Goal: Find specific page/section: Find specific page/section

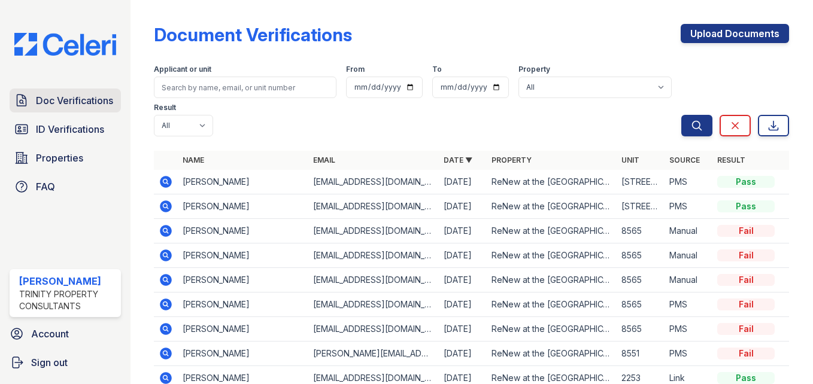
click at [66, 93] on span "Doc Verifications" at bounding box center [74, 100] width 77 height 14
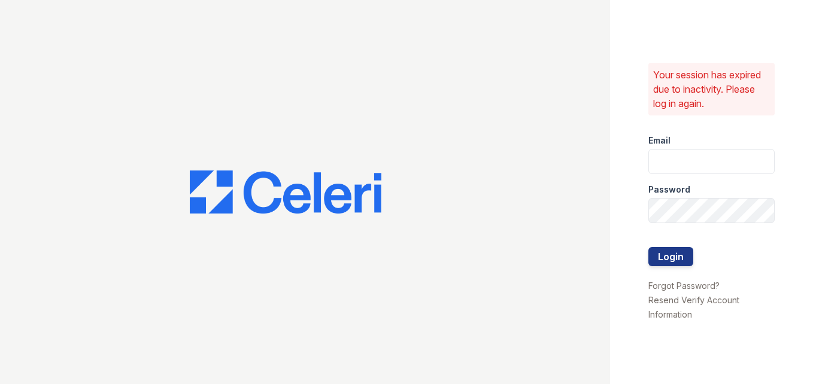
type input "[EMAIL_ADDRESS][DOMAIN_NAME]"
click at [673, 263] on button "Login" at bounding box center [670, 256] width 45 height 19
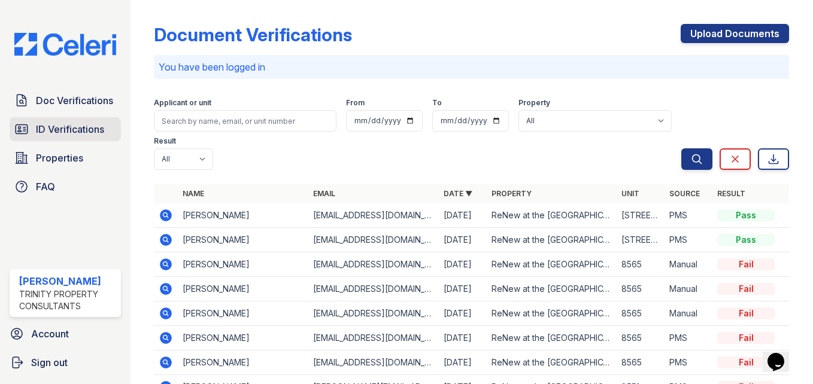
click at [62, 132] on span "ID Verifications" at bounding box center [70, 129] width 68 height 14
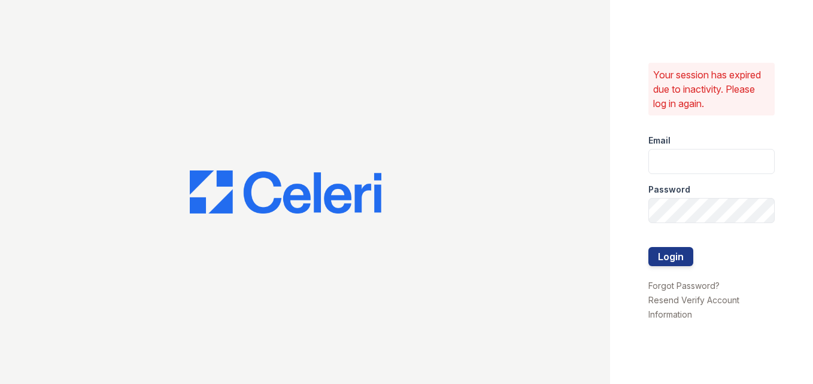
type input "[EMAIL_ADDRESS][DOMAIN_NAME]"
click at [670, 259] on button "Login" at bounding box center [670, 256] width 45 height 19
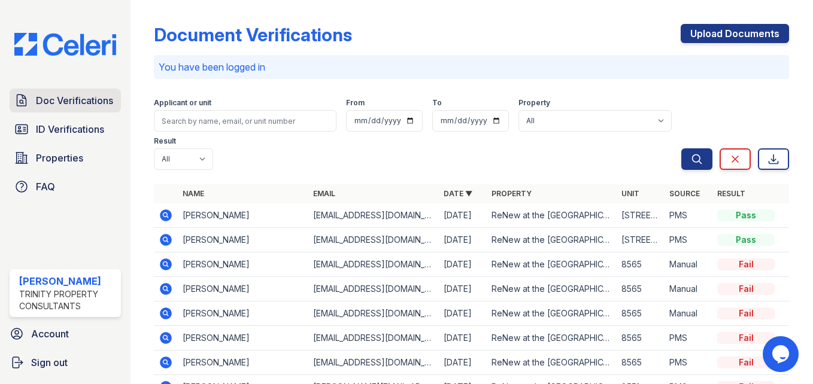
click at [102, 108] on link "Doc Verifications" at bounding box center [65, 101] width 111 height 24
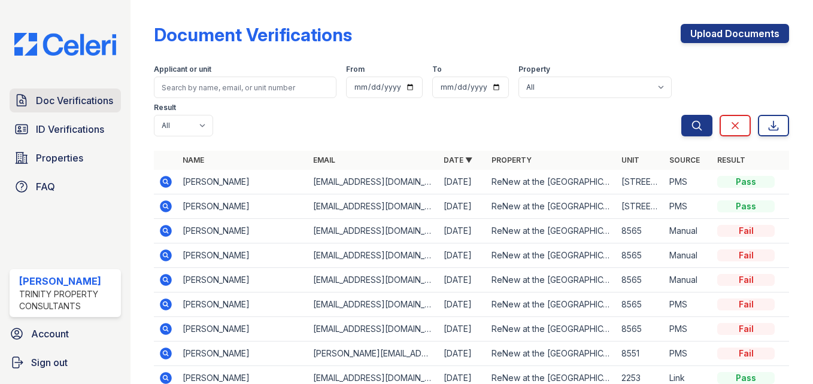
click at [108, 97] on span "Doc Verifications" at bounding box center [74, 100] width 77 height 14
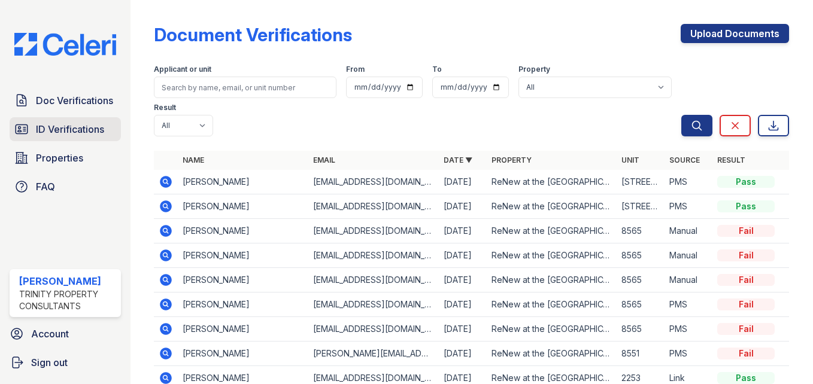
click at [86, 119] on link "ID Verifications" at bounding box center [65, 129] width 111 height 24
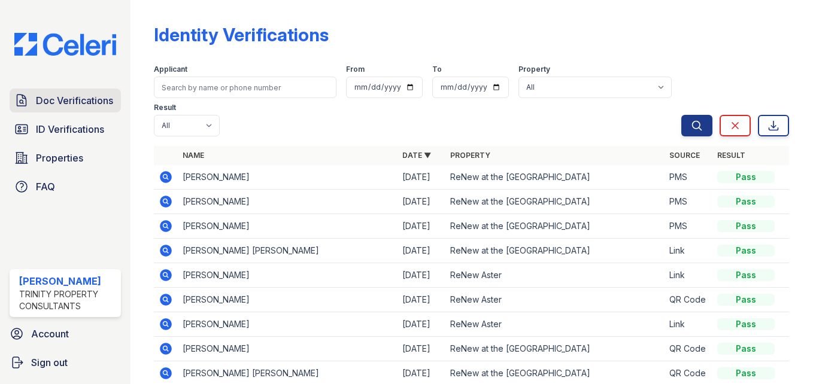
click at [87, 101] on span "Doc Verifications" at bounding box center [74, 100] width 77 height 14
